Goal: Task Accomplishment & Management: Use online tool/utility

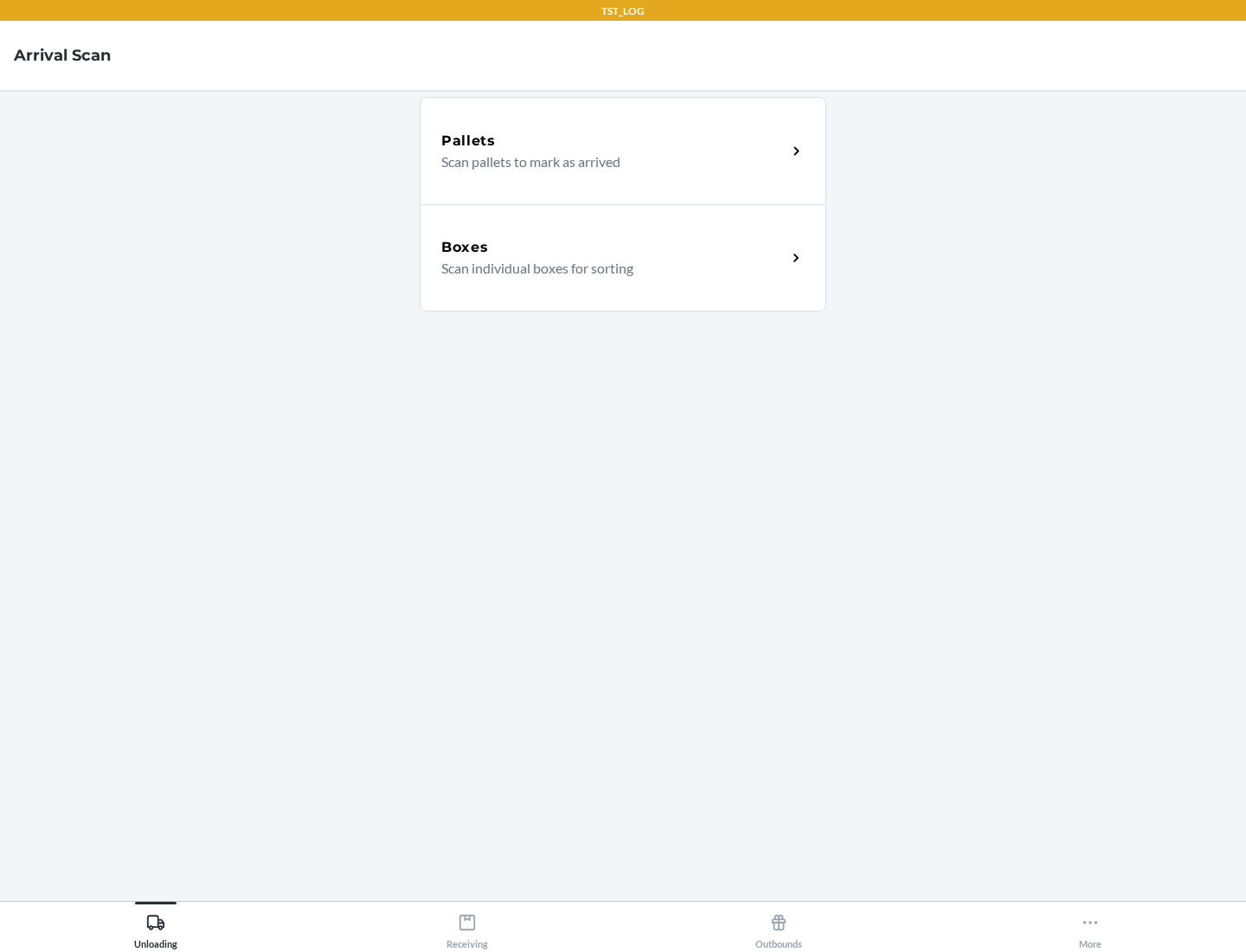
click at [613, 247] on div "Boxes" at bounding box center [613, 247] width 345 height 20
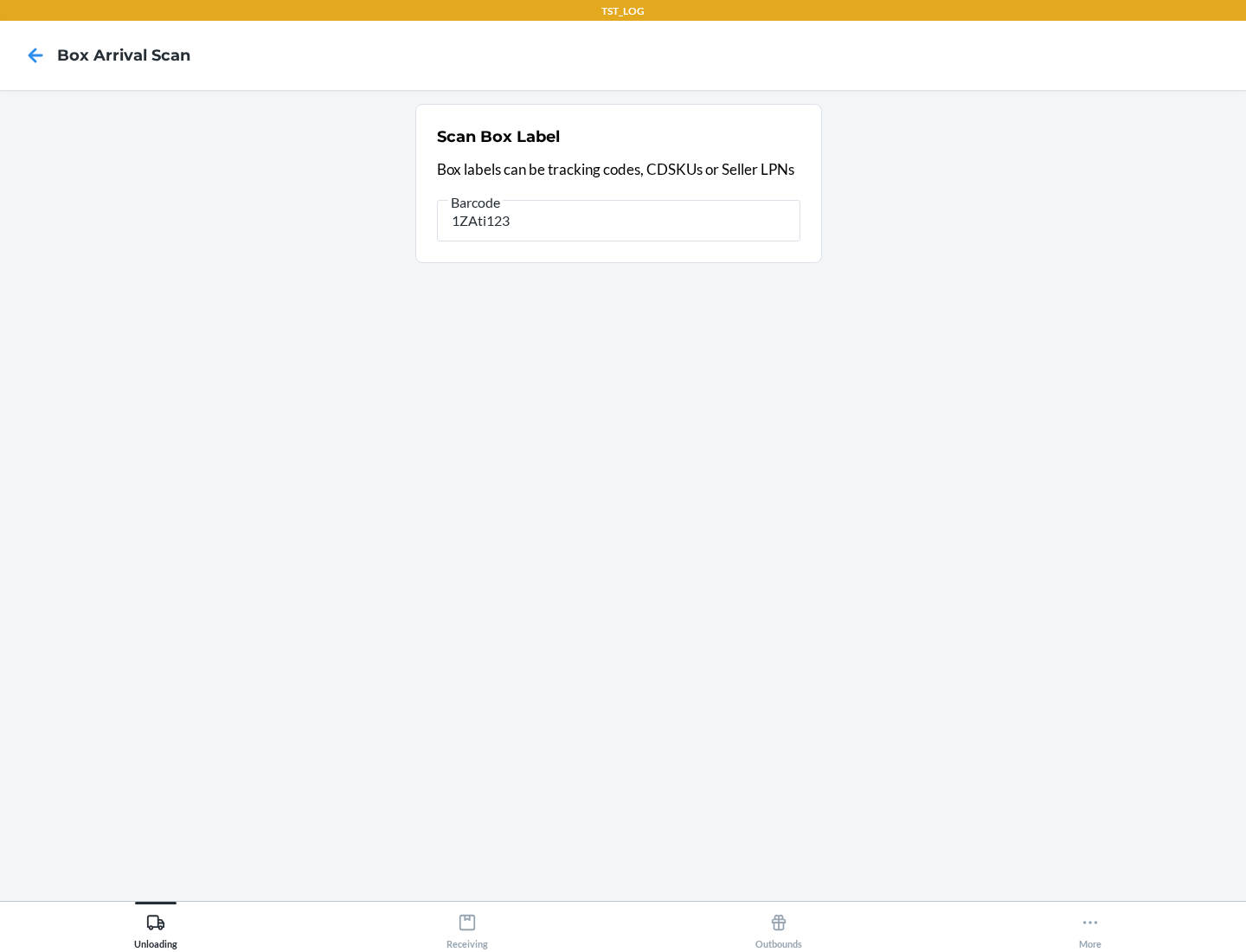
type input "1ZAti123"
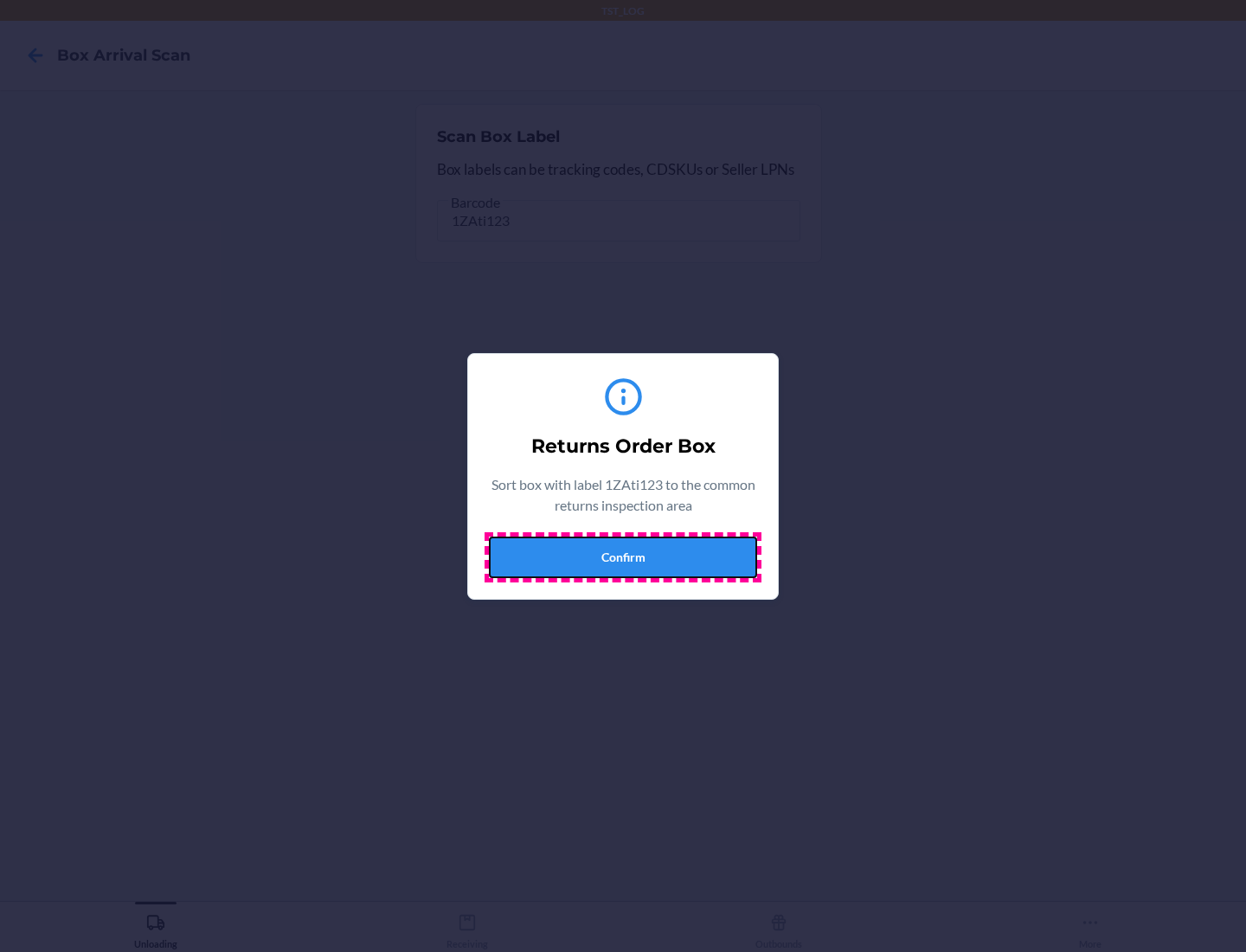
click at [623, 556] on button "Confirm" at bounding box center [623, 557] width 268 height 42
